Goal: Task Accomplishment & Management: Manage account settings

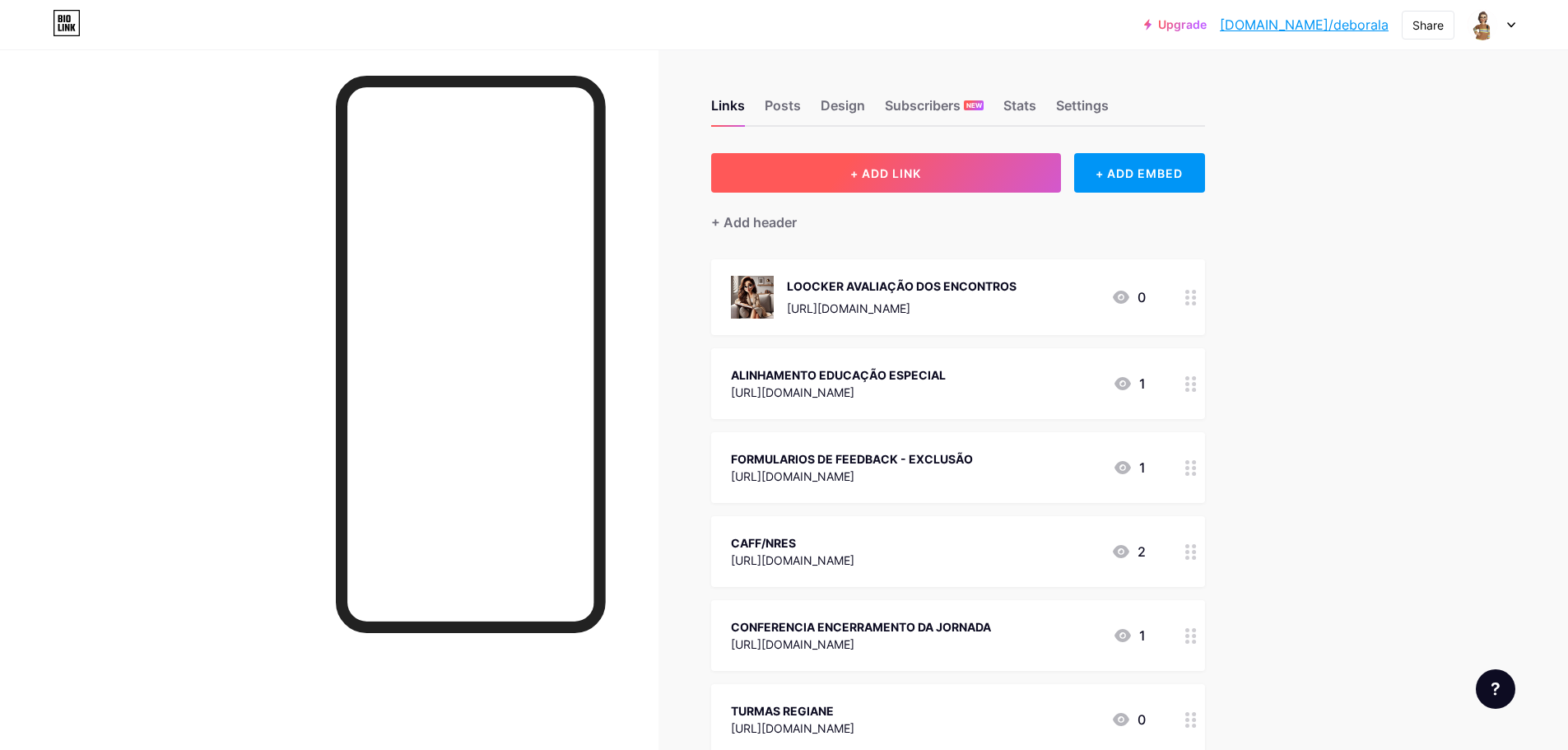
click at [910, 166] on span "+ ADD LINK" at bounding box center [886, 172] width 71 height 14
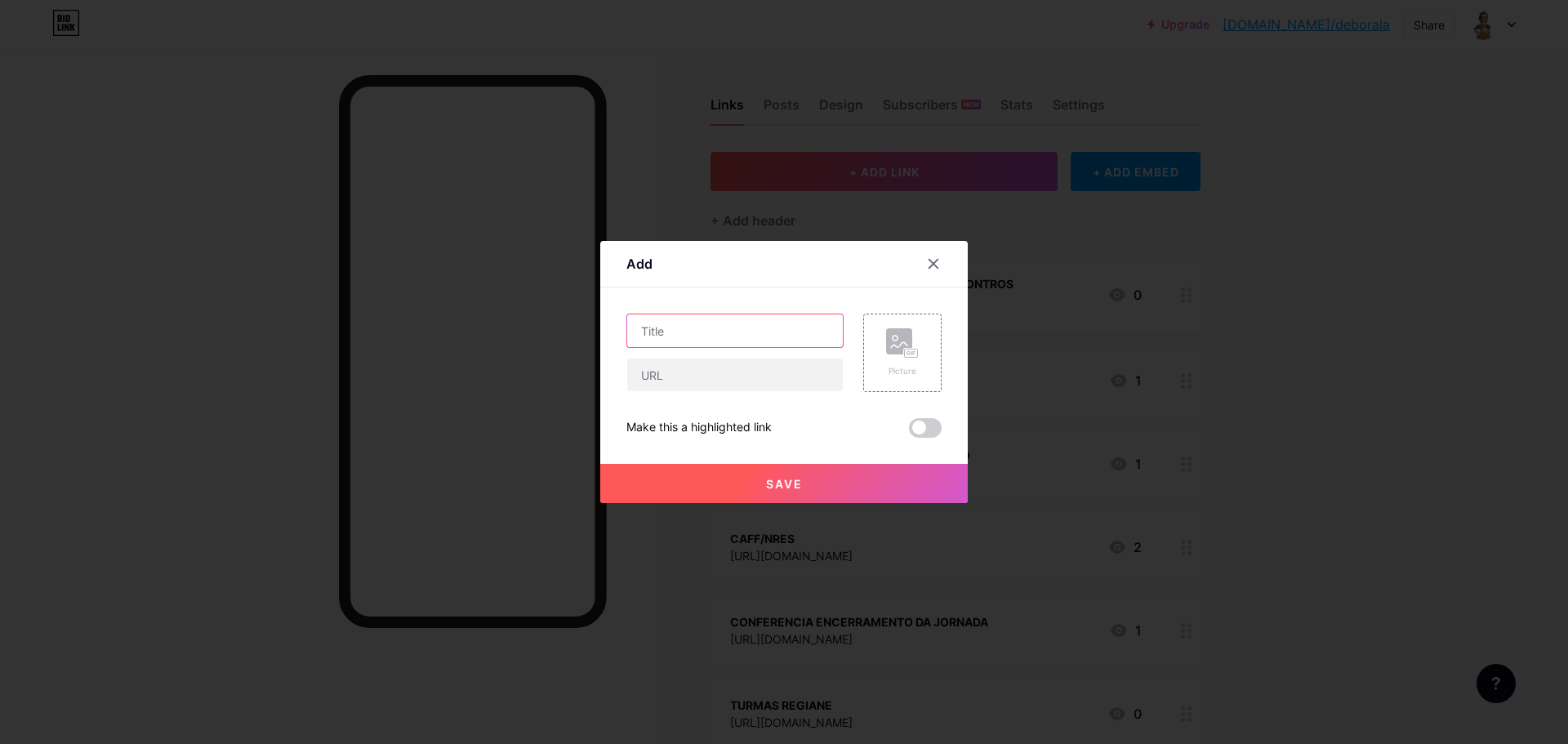
click at [684, 327] on input "text" at bounding box center [736, 330] width 216 height 33
drag, startPoint x: 918, startPoint y: 256, endPoint x: 927, endPoint y: 259, distance: 9.5
click at [920, 256] on div at bounding box center [934, 264] width 30 height 30
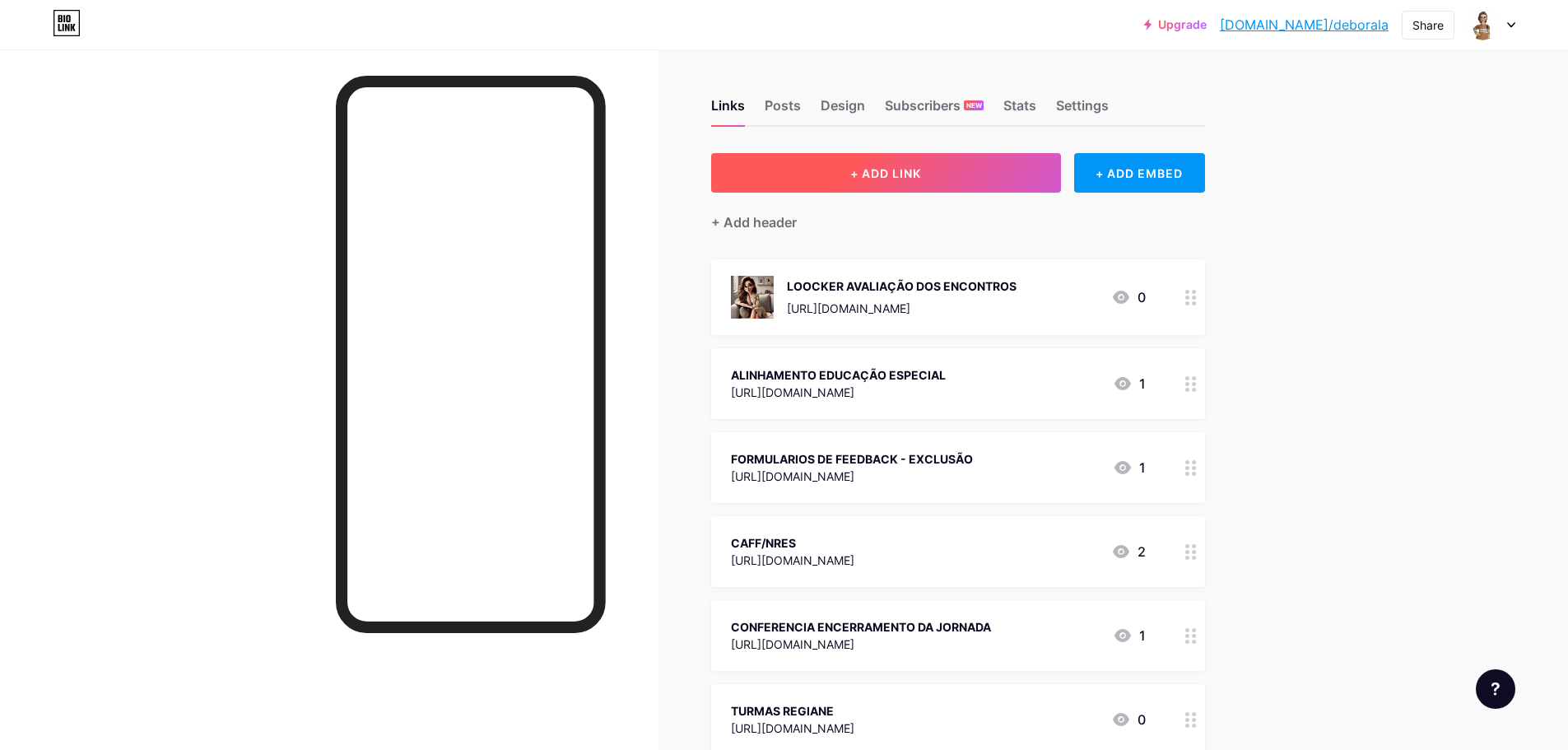
click at [761, 175] on button "+ ADD LINK" at bounding box center [886, 172] width 350 height 39
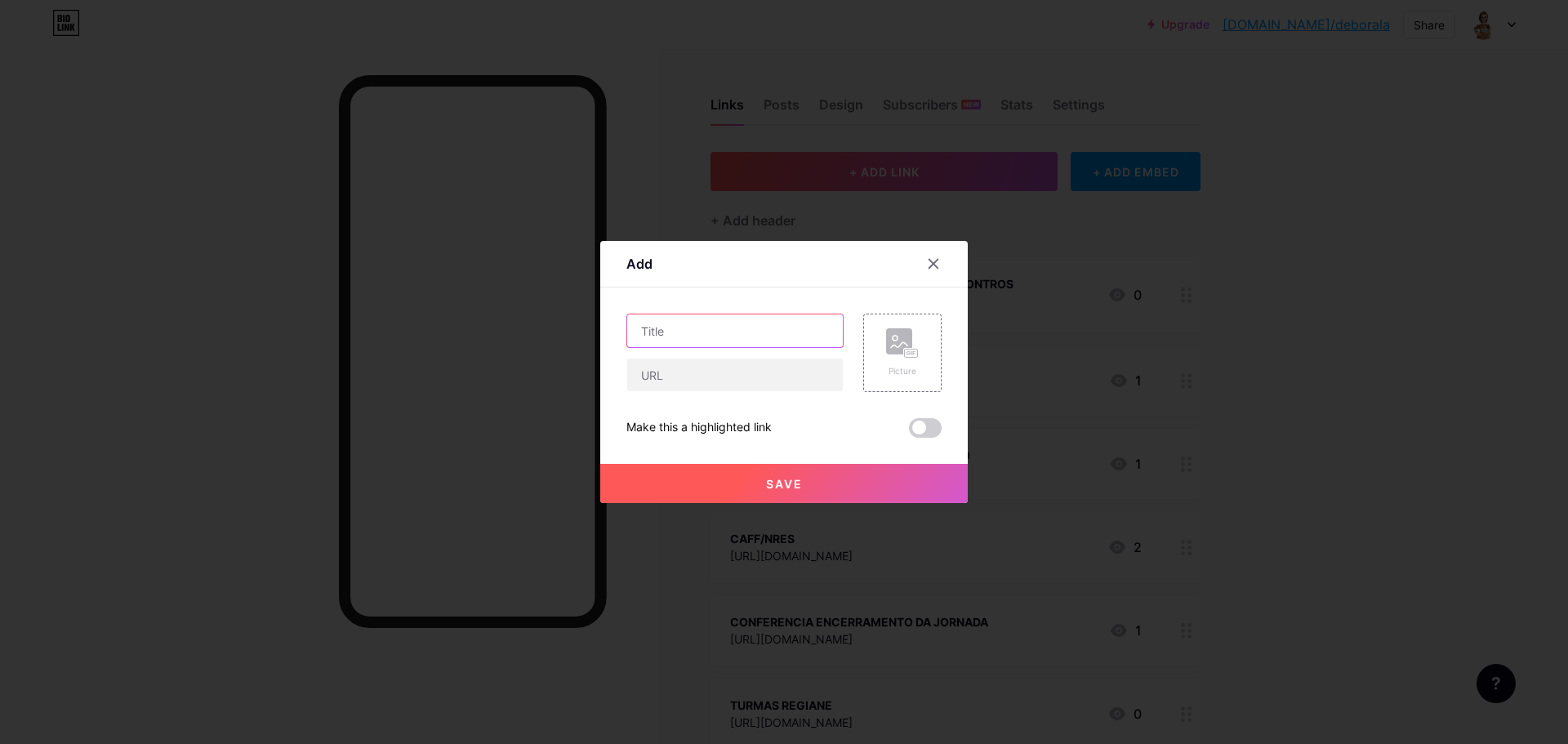
click at [681, 332] on input "text" at bounding box center [736, 330] width 216 height 33
click at [685, 365] on input "text" at bounding box center [736, 375] width 216 height 33
click at [894, 348] on rect at bounding box center [899, 341] width 26 height 26
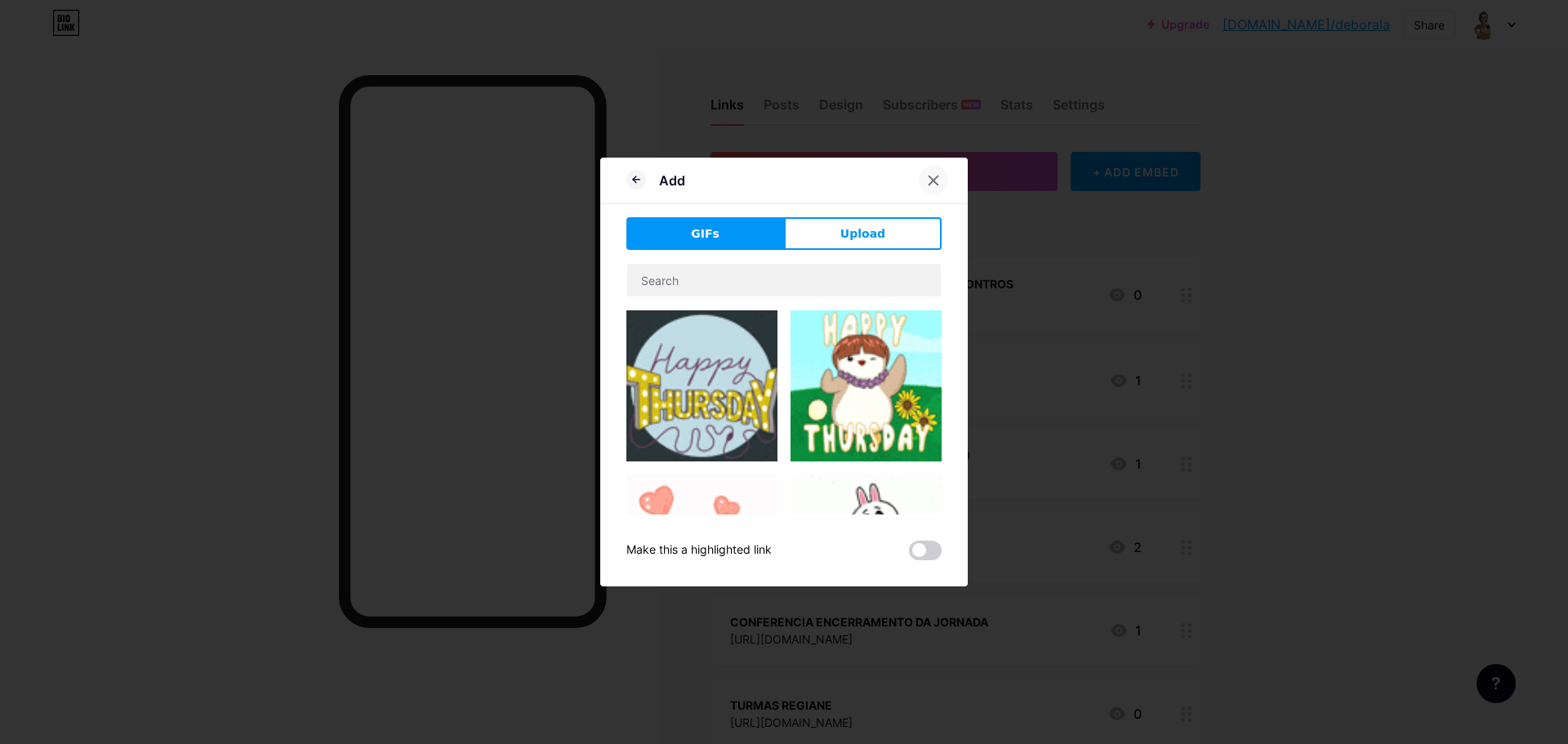
click at [938, 184] on div at bounding box center [934, 180] width 30 height 30
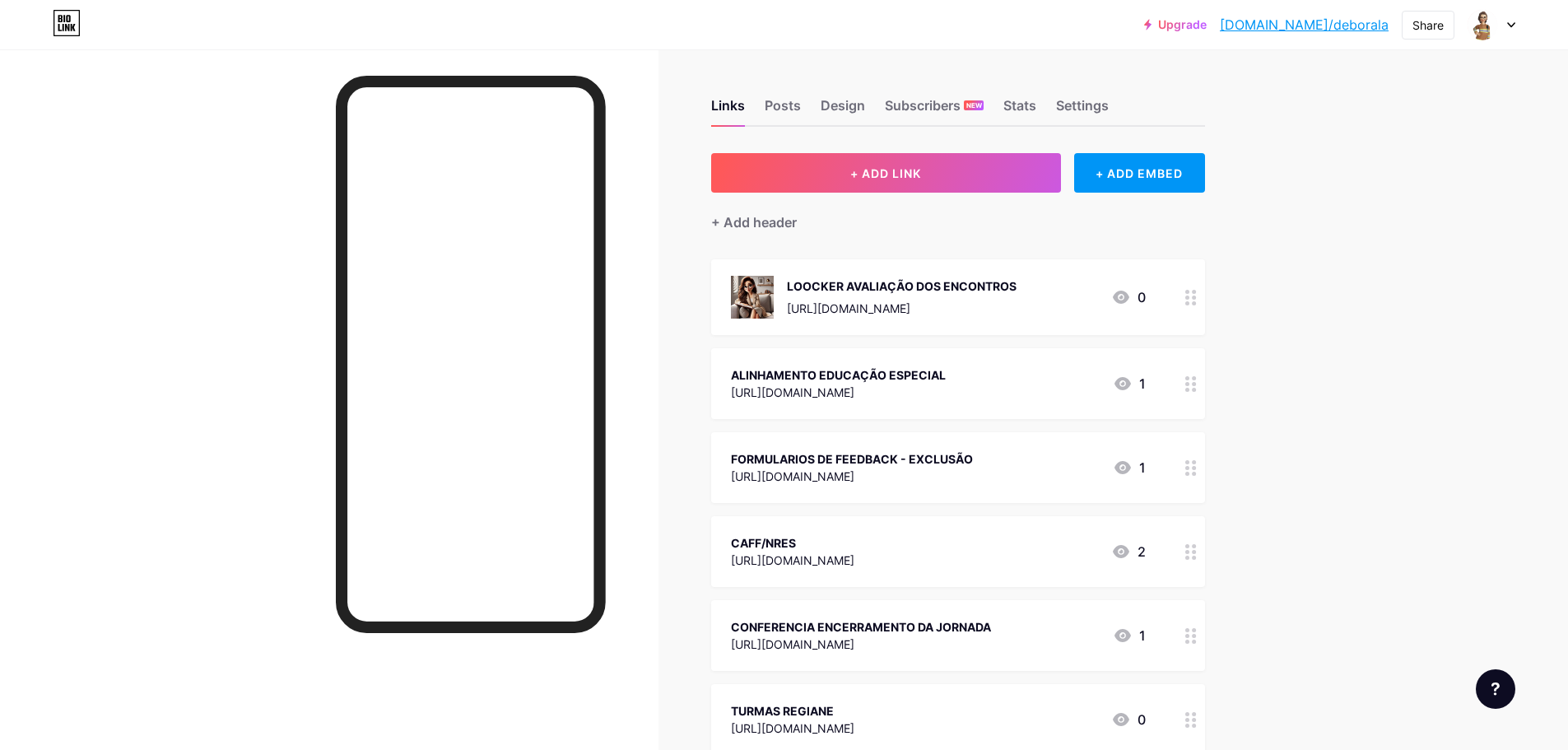
click at [1505, 22] on div at bounding box center [1491, 25] width 48 height 30
click at [1415, 112] on div "[DOMAIN_NAME]/deborala" at bounding box center [1421, 114] width 127 height 13
click at [1307, 26] on link "[DOMAIN_NAME]/deborala" at bounding box center [1305, 24] width 169 height 20
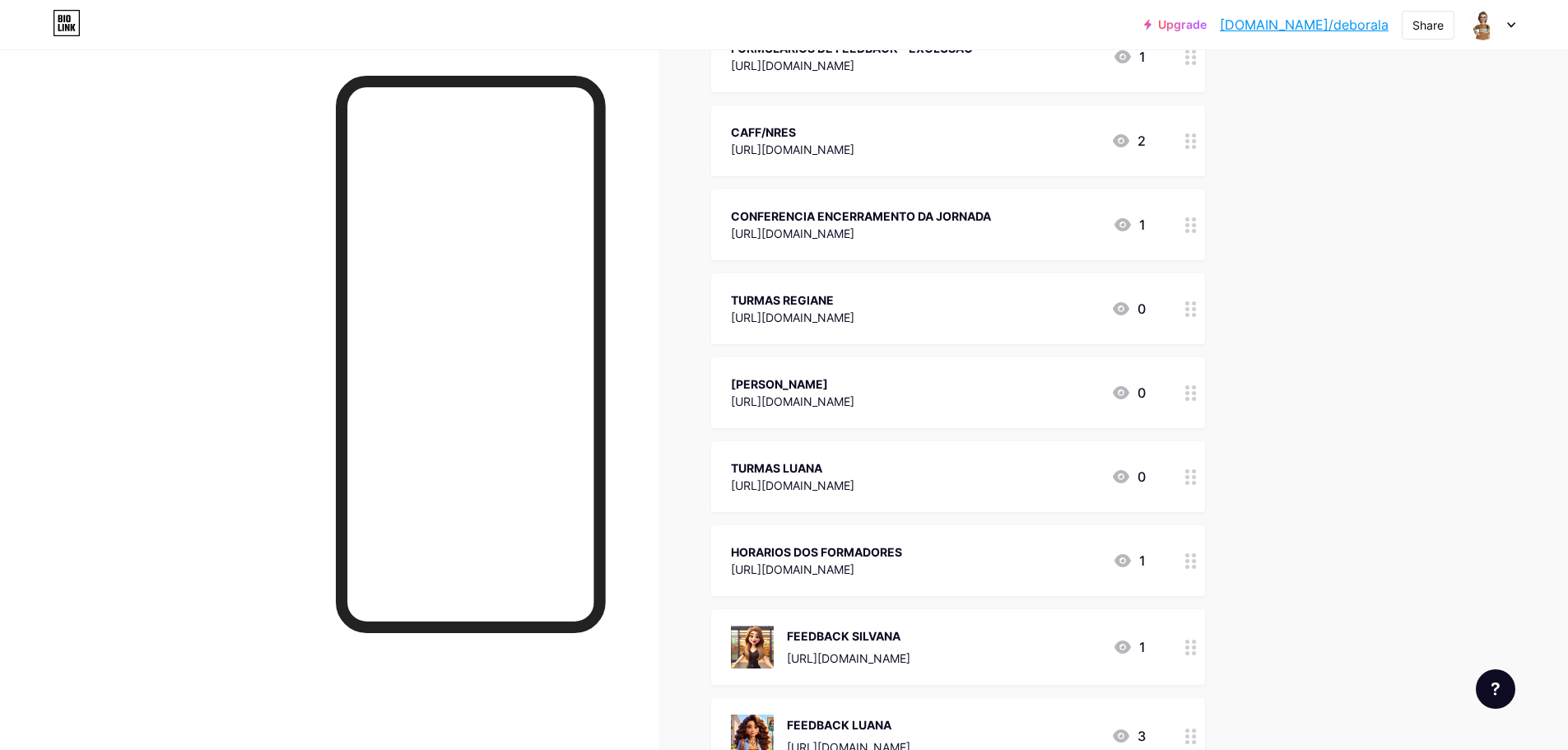
scroll to position [412, 0]
click at [1505, 685] on div at bounding box center [1496, 689] width 39 height 39
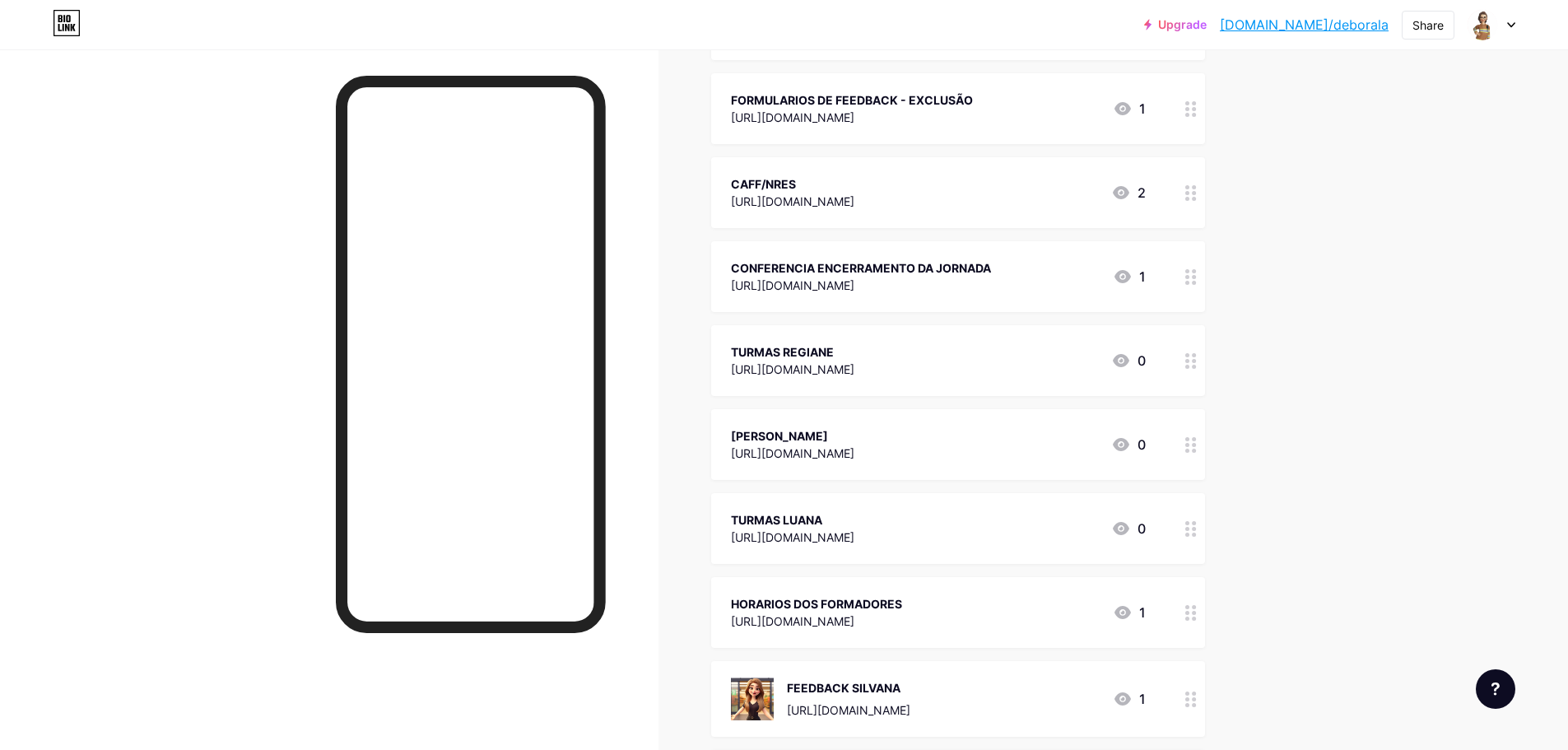
scroll to position [329, 0]
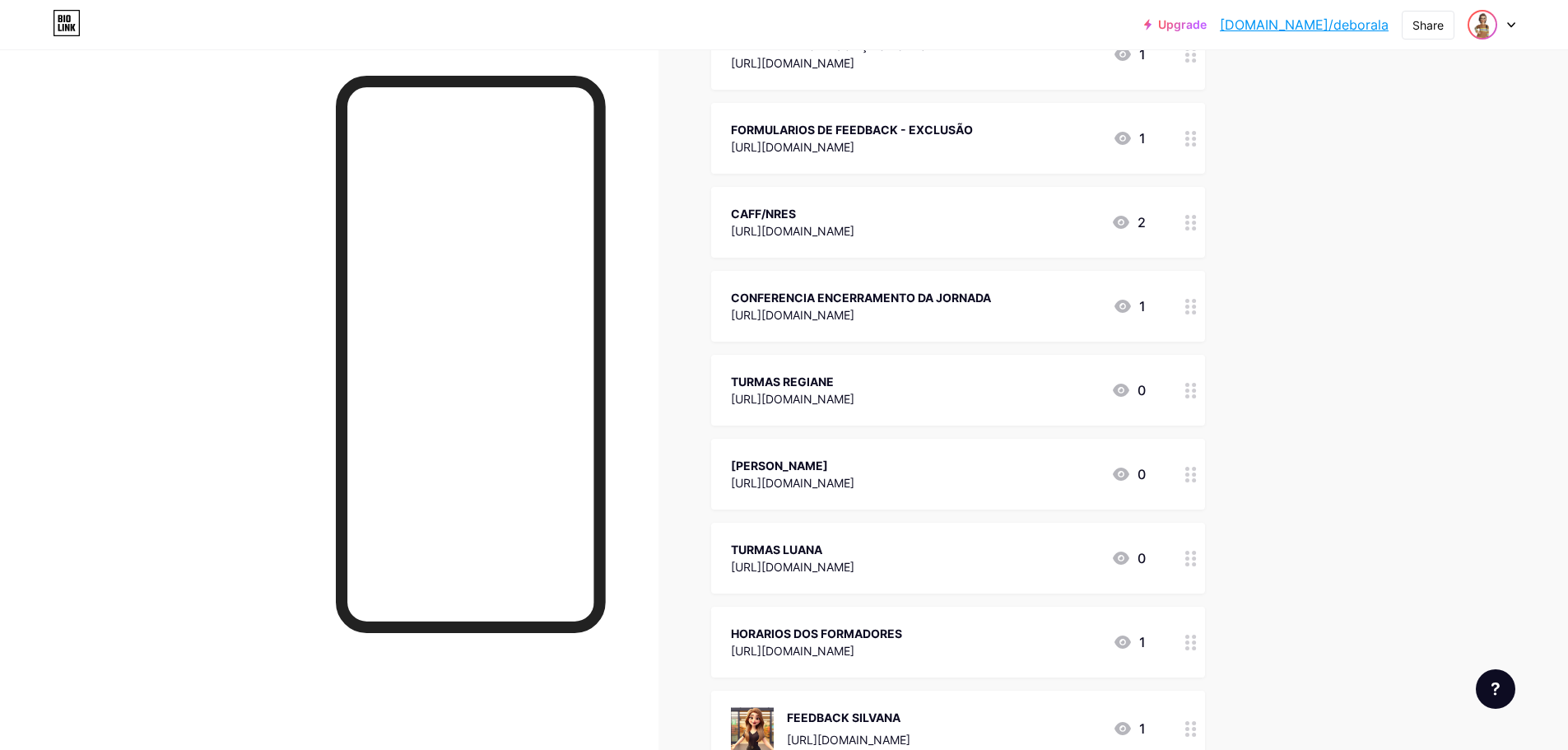
click at [1479, 30] on img at bounding box center [1483, 24] width 26 height 26
click at [1396, 114] on div "[DOMAIN_NAME]/deborala" at bounding box center [1421, 114] width 127 height 13
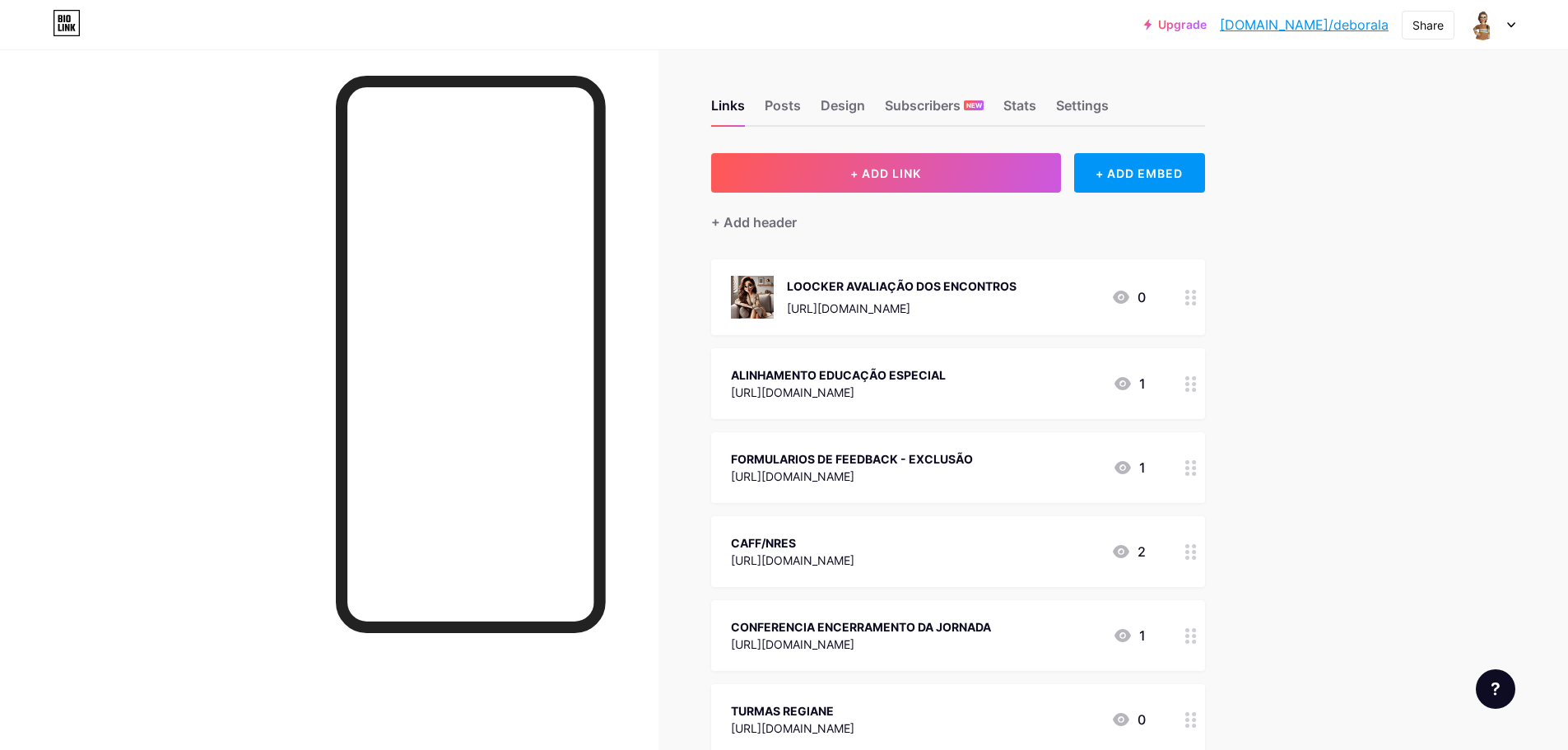
click at [1512, 29] on div at bounding box center [1491, 25] width 48 height 30
click at [1408, 187] on link "Account settings" at bounding box center [1412, 187] width 204 height 44
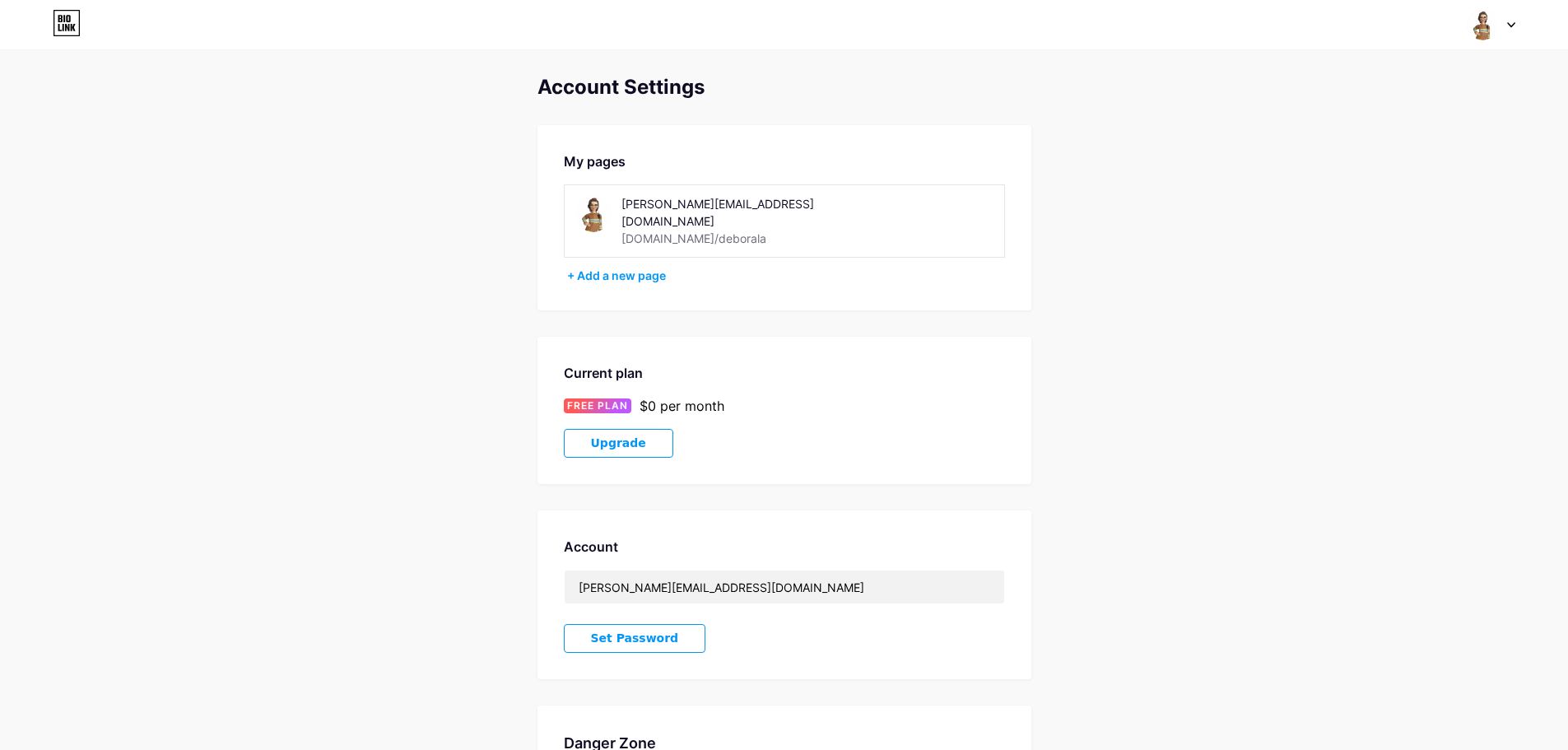
click at [664, 230] on div "[DOMAIN_NAME]/deborala" at bounding box center [694, 238] width 145 height 17
click at [1043, 246] on div "Account Settings My pages [PERSON_NAME][EMAIL_ADDRESS][DOMAIN_NAME] [DOMAIN_NAM…" at bounding box center [784, 472] width 1568 height 791
click at [1512, 23] on icon at bounding box center [1511, 25] width 8 height 6
click at [1293, 162] on div "Account Settings My pages debora.voloschen@escola.pr.gov.br bio.link/deborala +…" at bounding box center [784, 472] width 1568 height 791
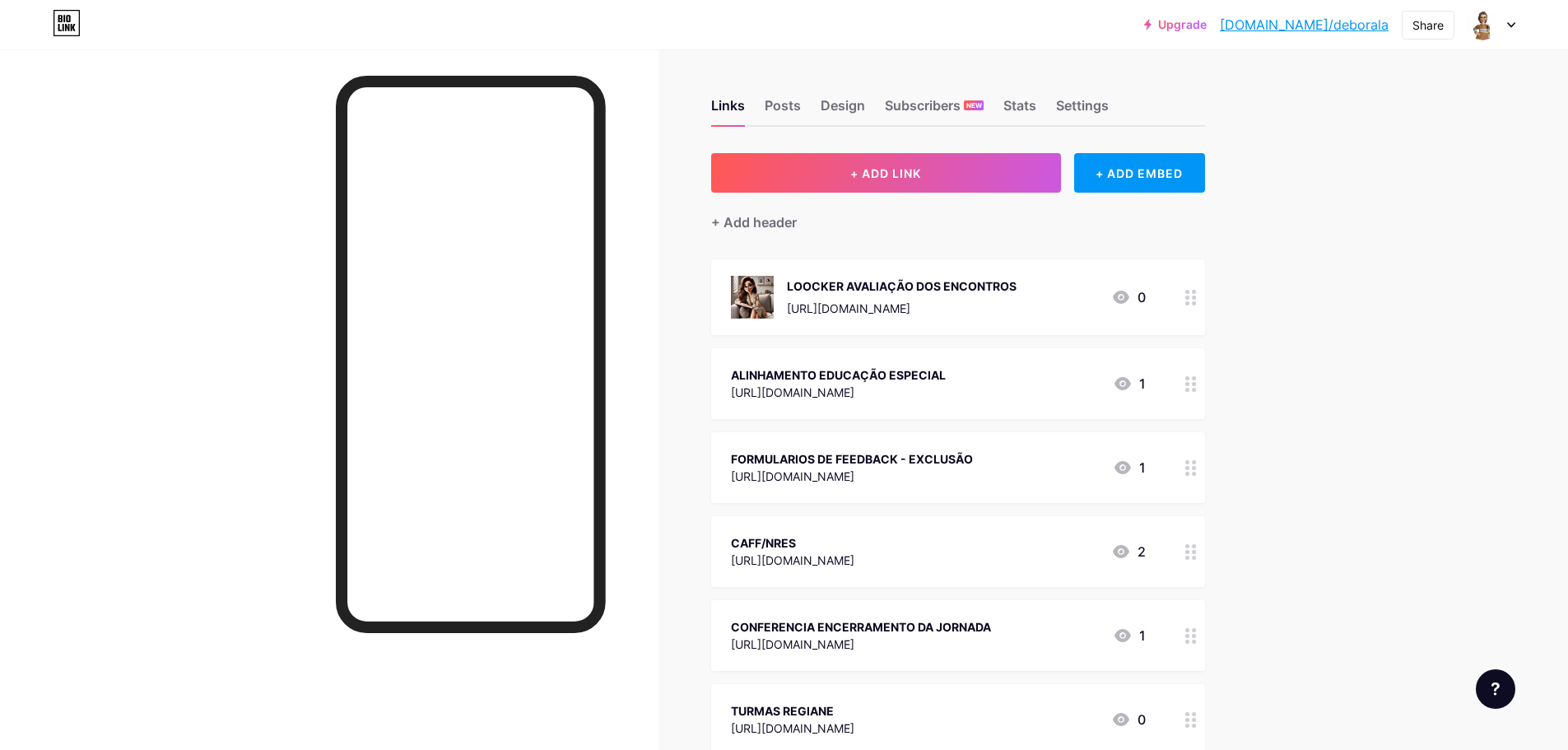
click at [58, 27] on icon at bounding box center [60, 27] width 4 height 8
